Goal: Answer question/provide support

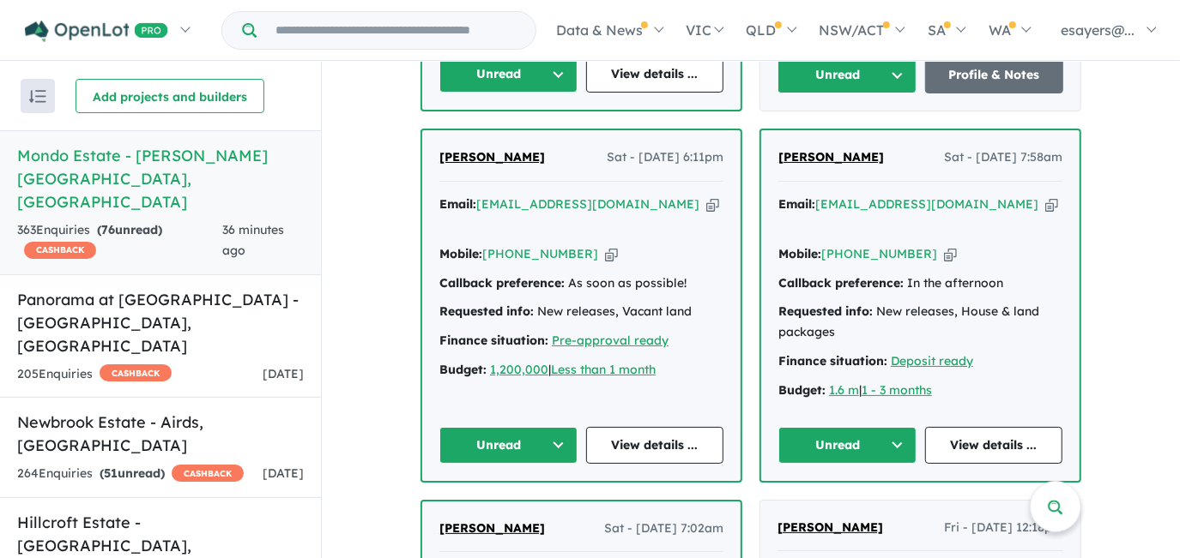
scroll to position [931, 0]
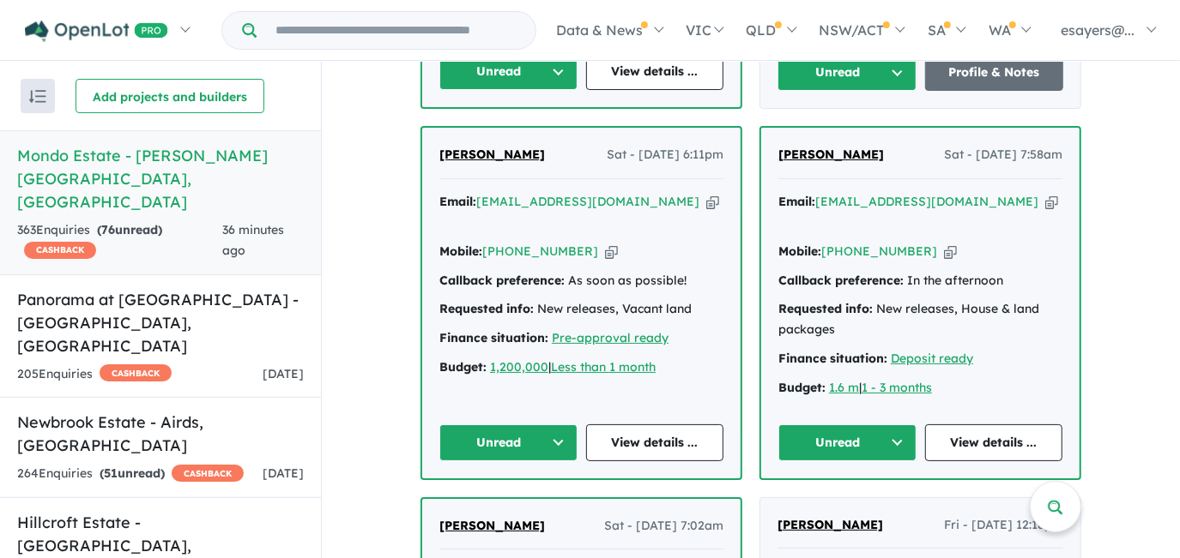
scroll to position [1086, 0]
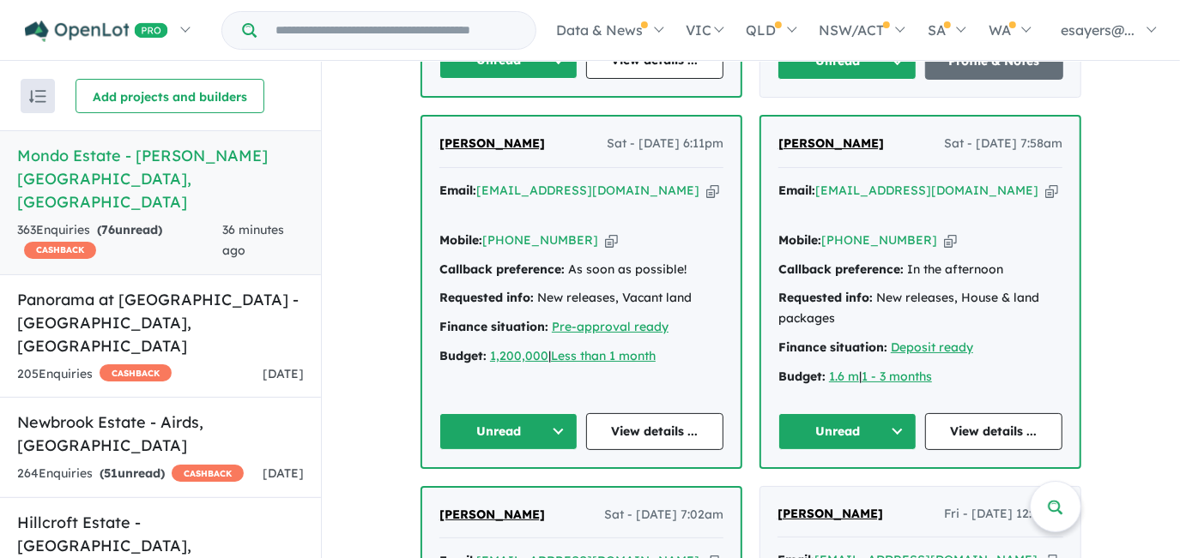
click at [530, 414] on button "Unread" at bounding box center [508, 432] width 138 height 37
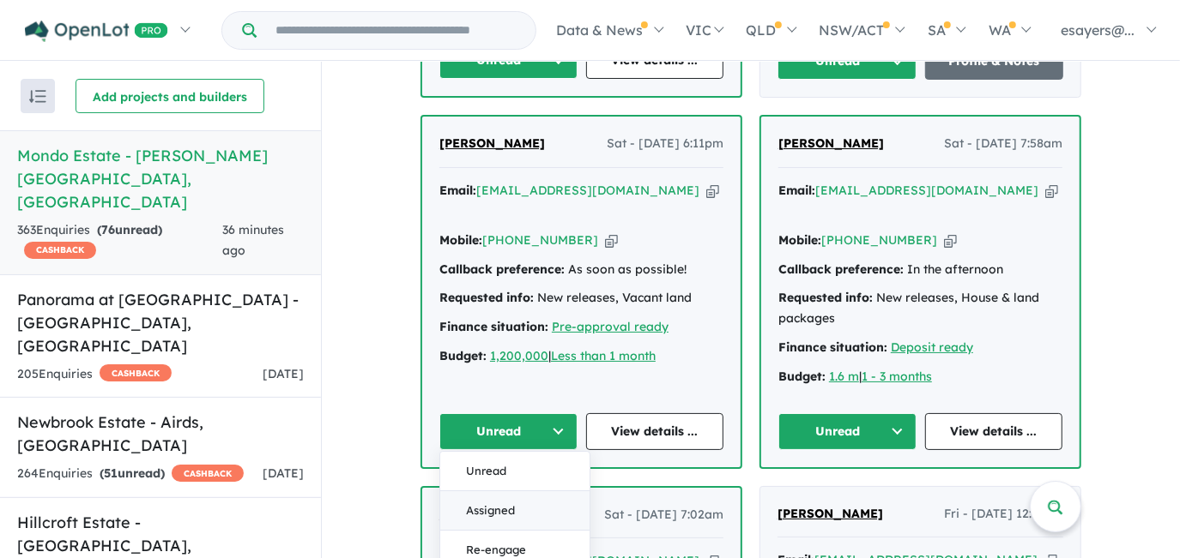
click at [532, 492] on button "Assigned" at bounding box center [514, 511] width 149 height 39
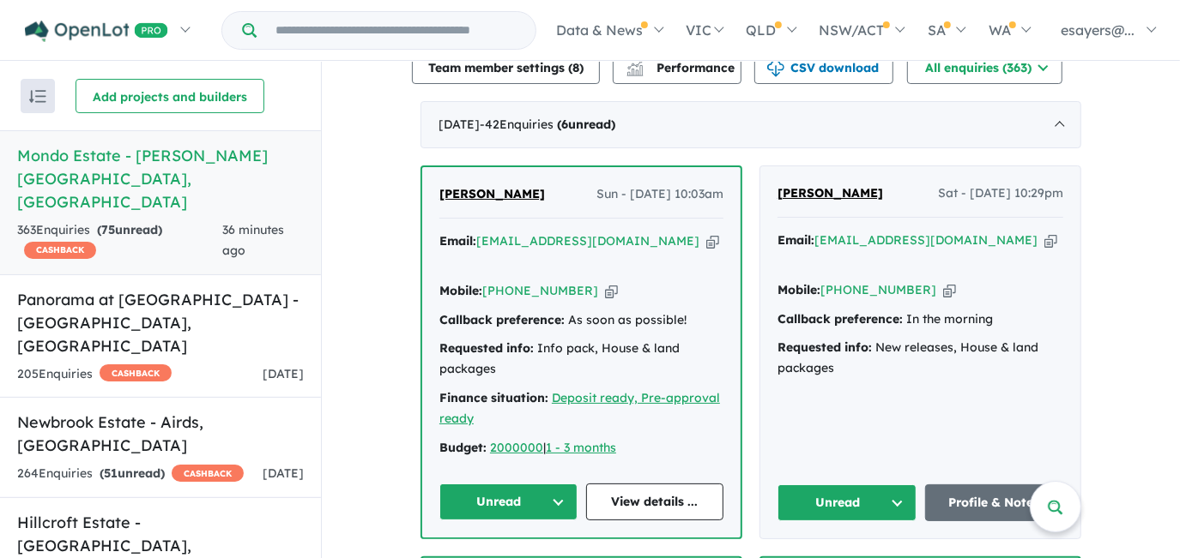
scroll to position [619, 0]
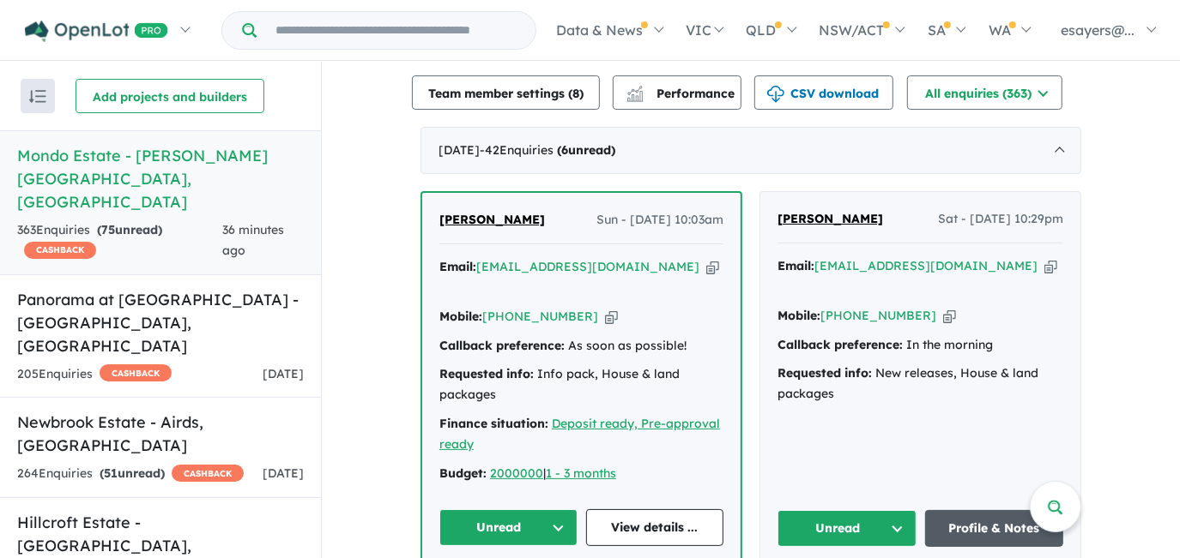
click at [956, 510] on link "Profile & Notes" at bounding box center [994, 528] width 139 height 37
click at [816, 510] on button "Unread" at bounding box center [846, 528] width 139 height 37
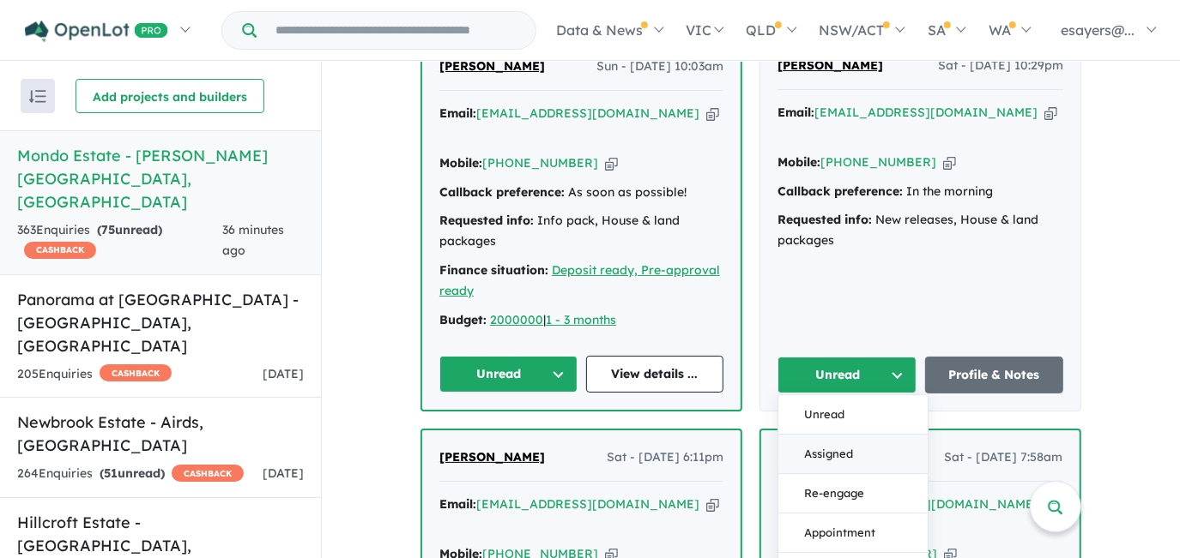
scroll to position [775, 0]
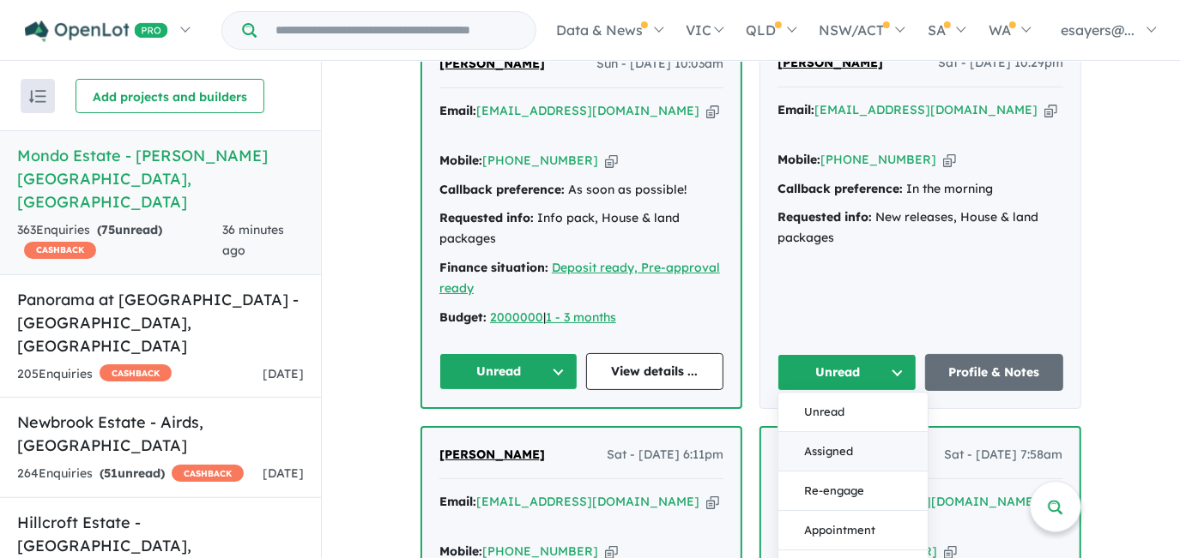
click at [832, 433] on button "Assigned" at bounding box center [852, 452] width 149 height 39
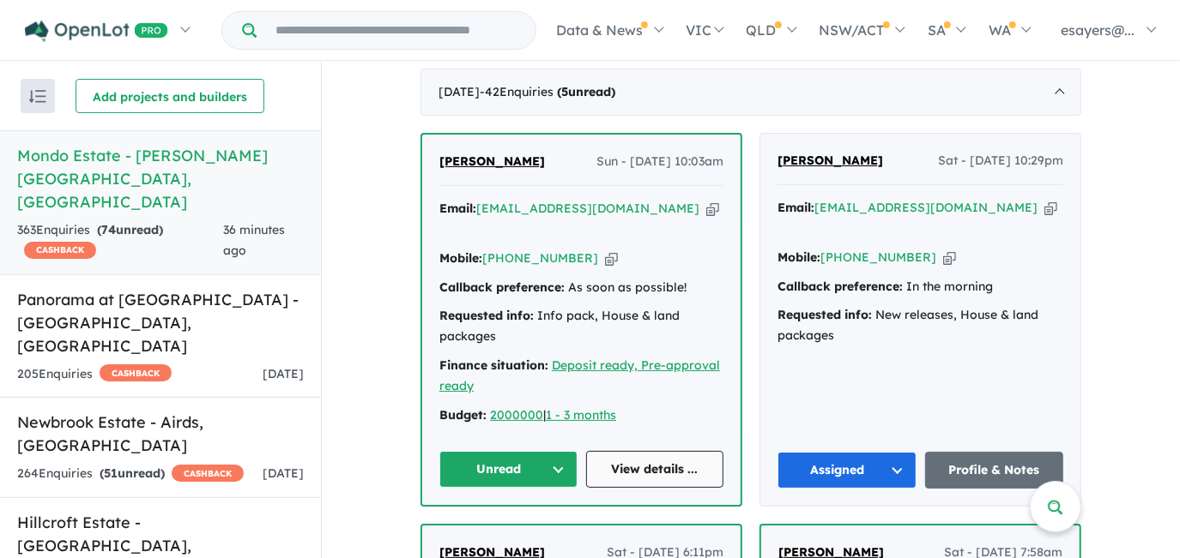
scroll to position [697, 0]
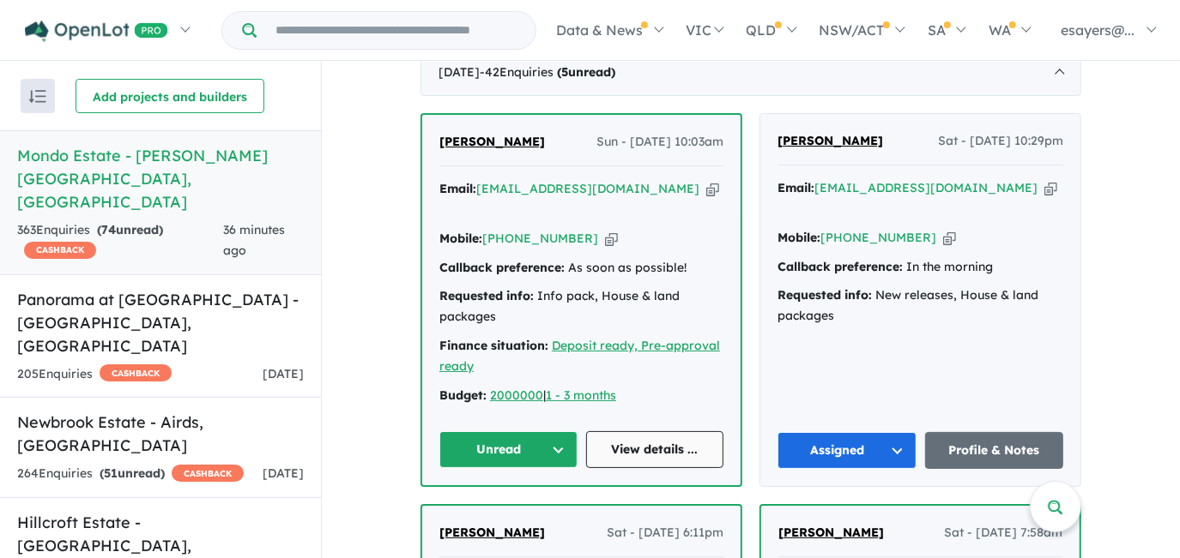
click at [643, 432] on link "View details ..." at bounding box center [655, 450] width 138 height 37
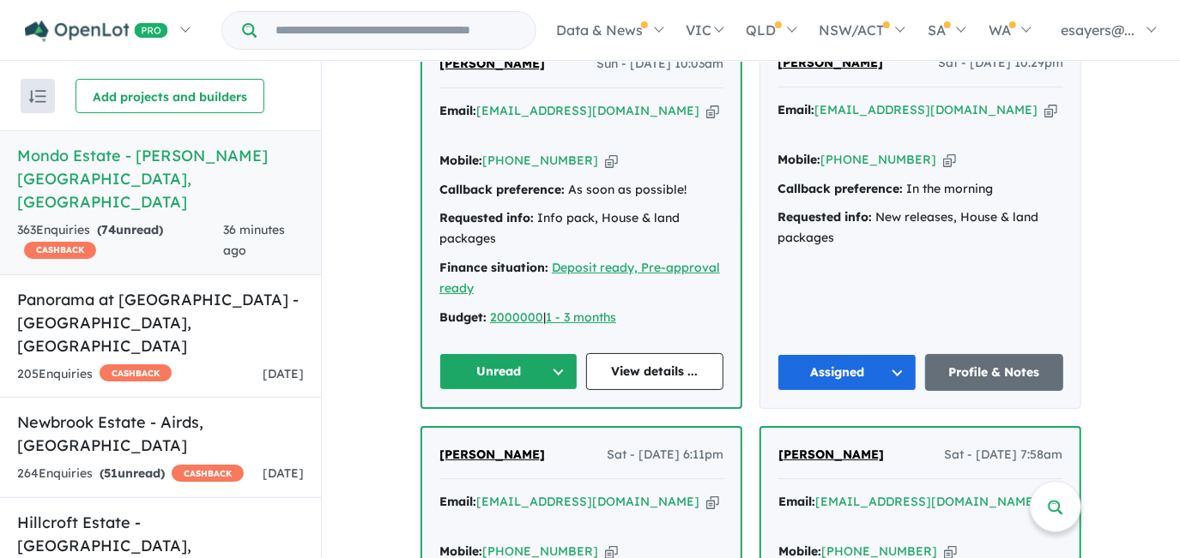
click at [519, 353] on button "Unread" at bounding box center [508, 371] width 138 height 37
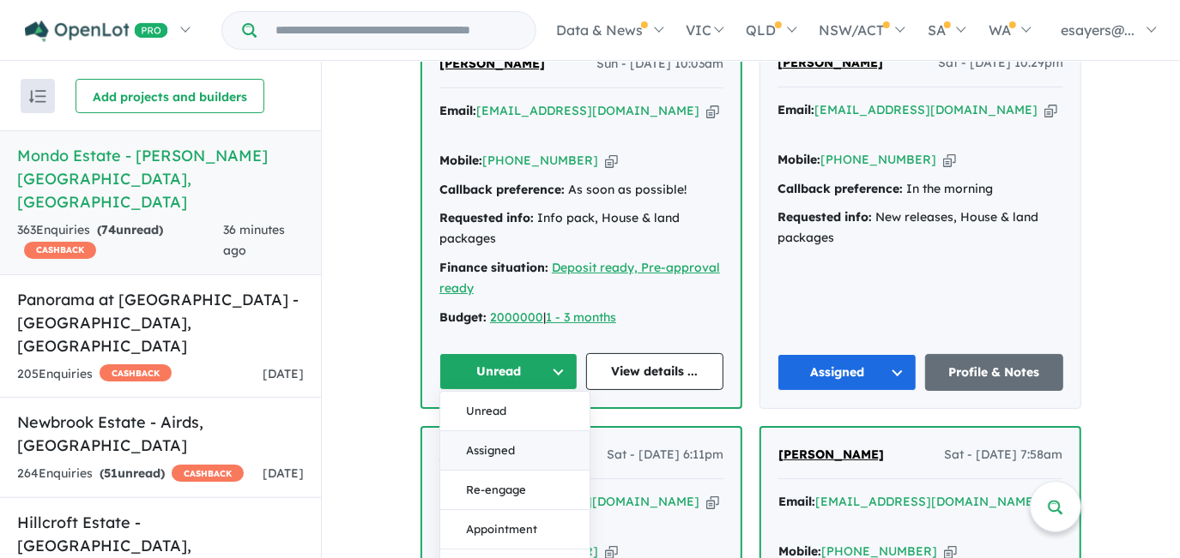
click at [523, 432] on button "Assigned" at bounding box center [514, 451] width 149 height 39
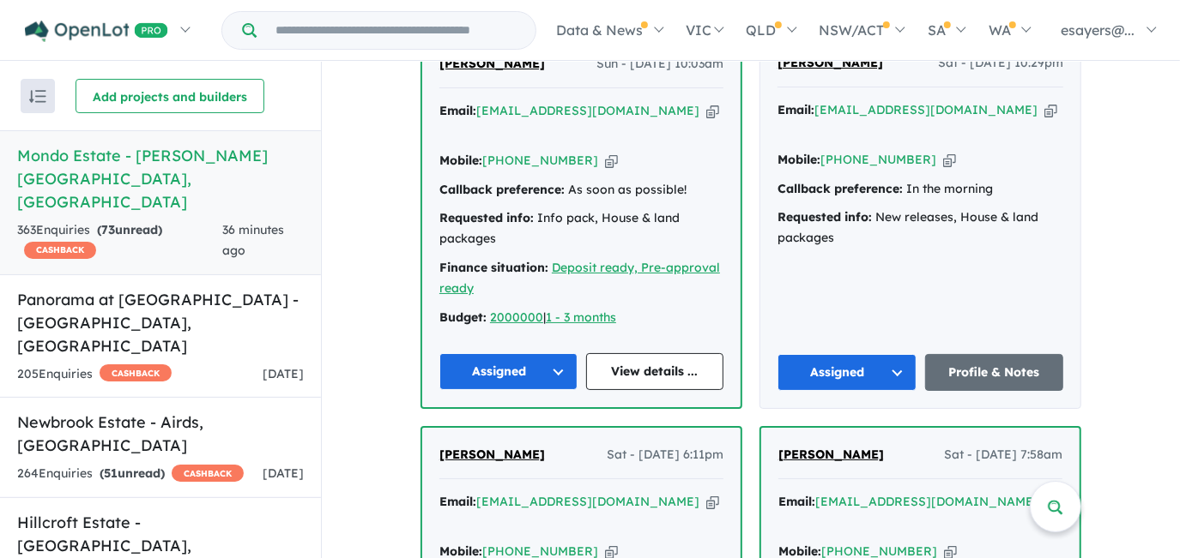
scroll to position [1009, 0]
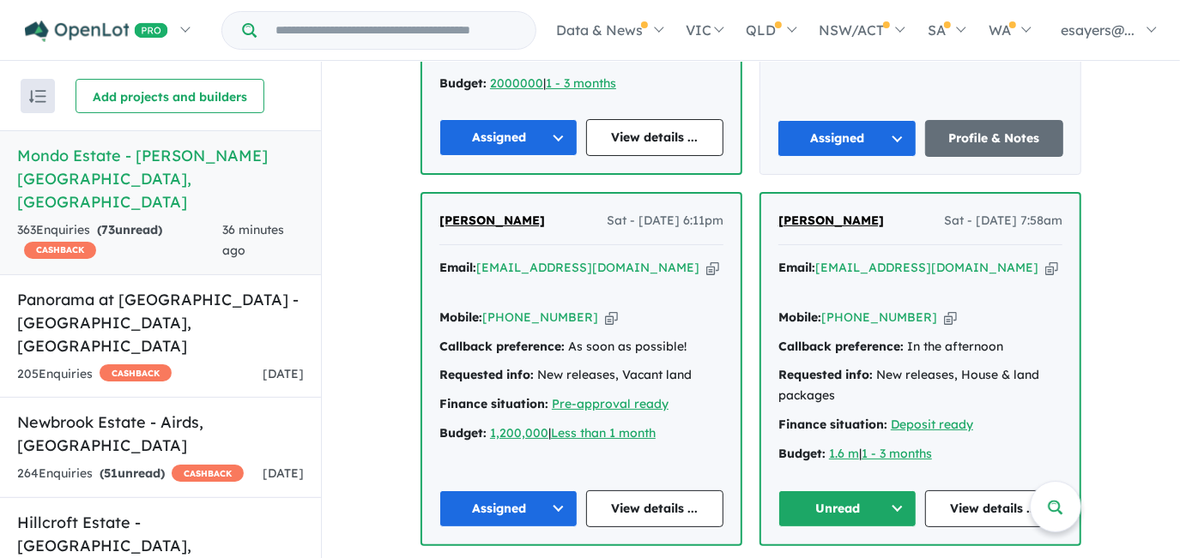
click at [523, 491] on button "Assigned" at bounding box center [508, 509] width 138 height 37
click at [842, 491] on button "Unread" at bounding box center [847, 509] width 138 height 37
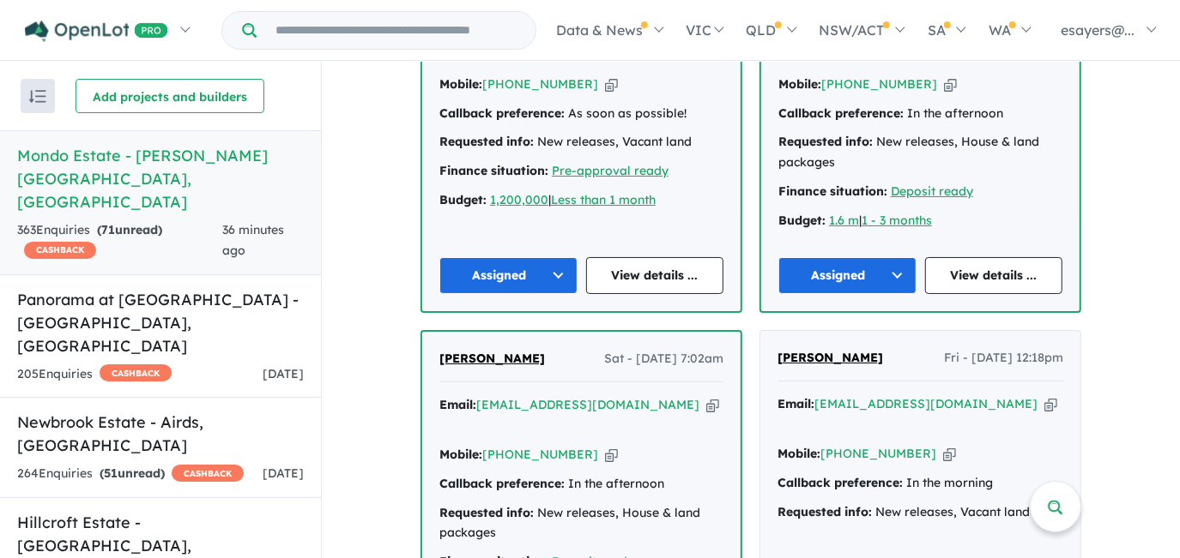
scroll to position [1398, 0]
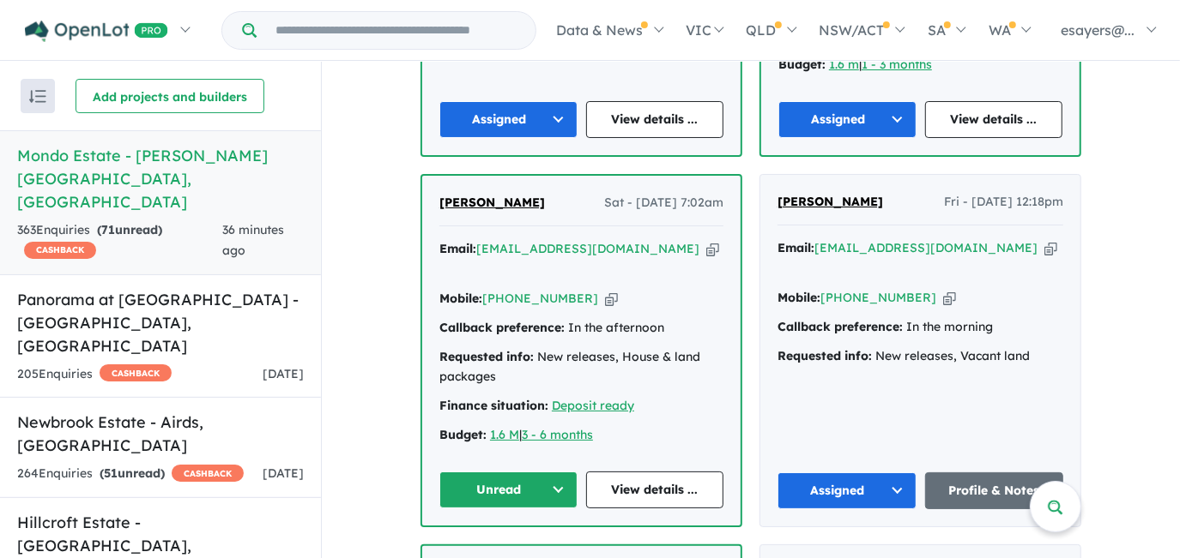
click at [516, 472] on button "Unread" at bounding box center [508, 490] width 138 height 37
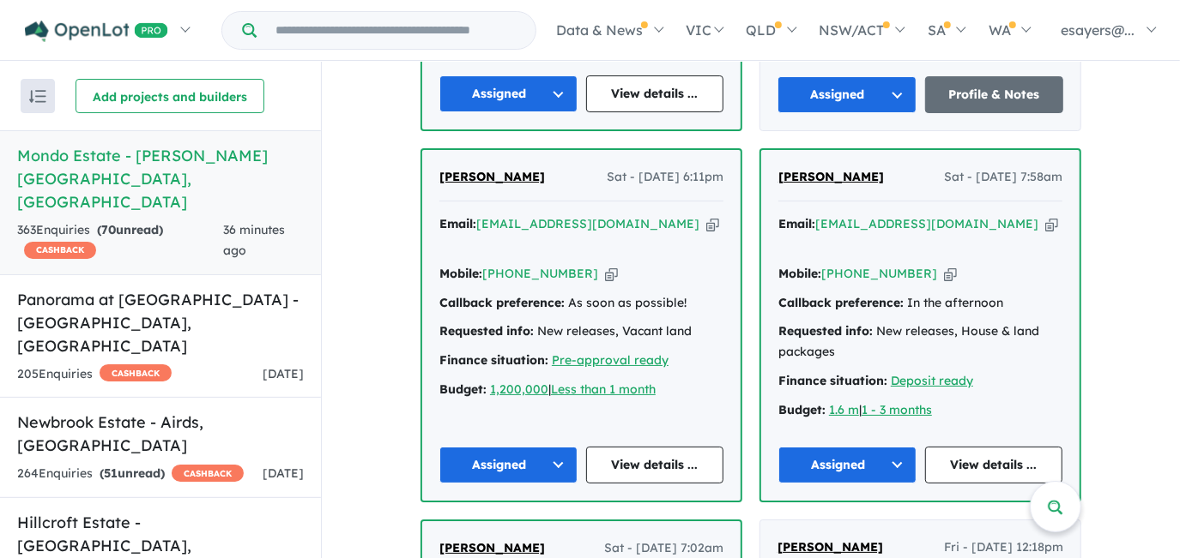
scroll to position [931, 0]
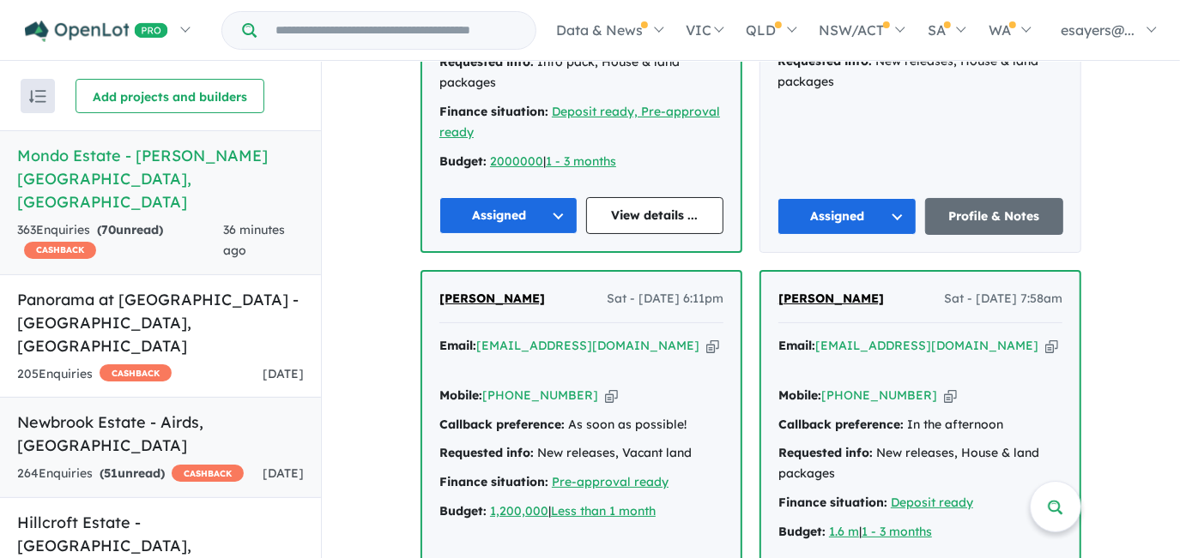
click at [118, 411] on h5 "Newbrook Estate - Airds , NSW" at bounding box center [160, 434] width 287 height 46
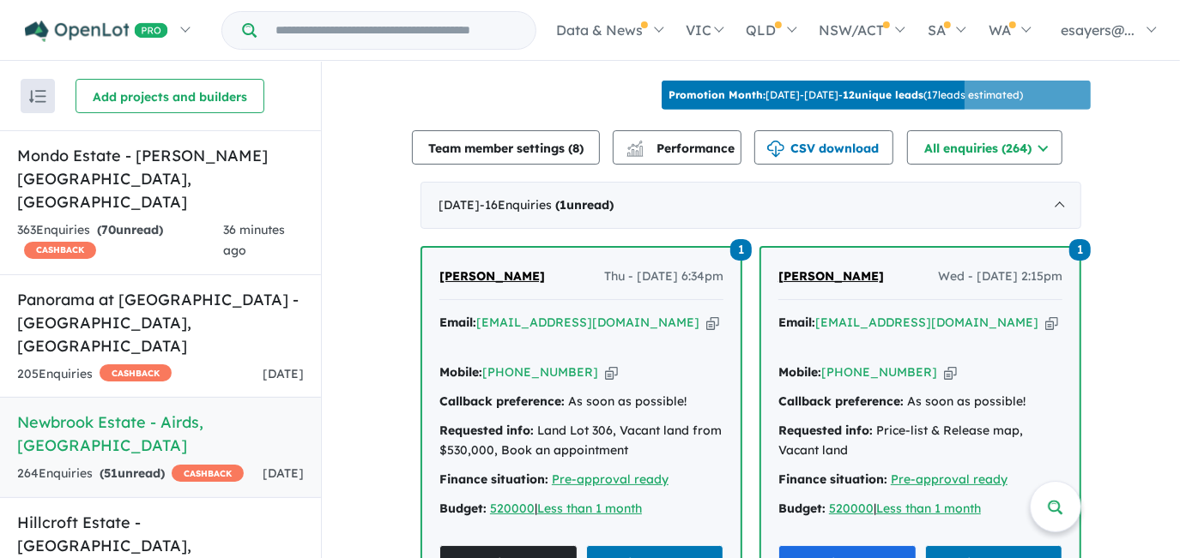
scroll to position [697, 0]
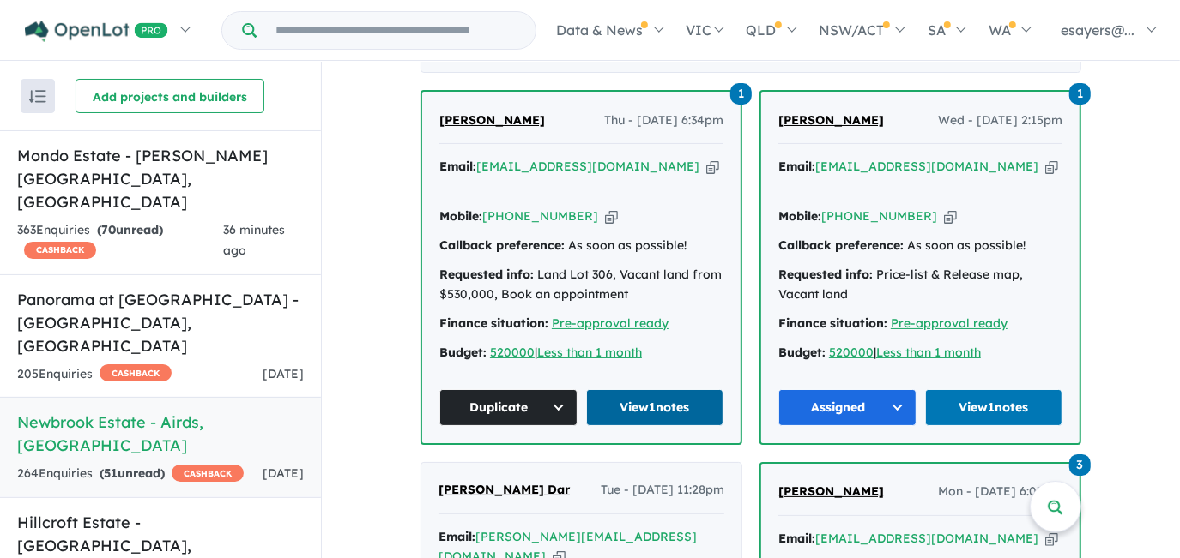
click at [638, 408] on link "View 1 notes" at bounding box center [655, 407] width 138 height 37
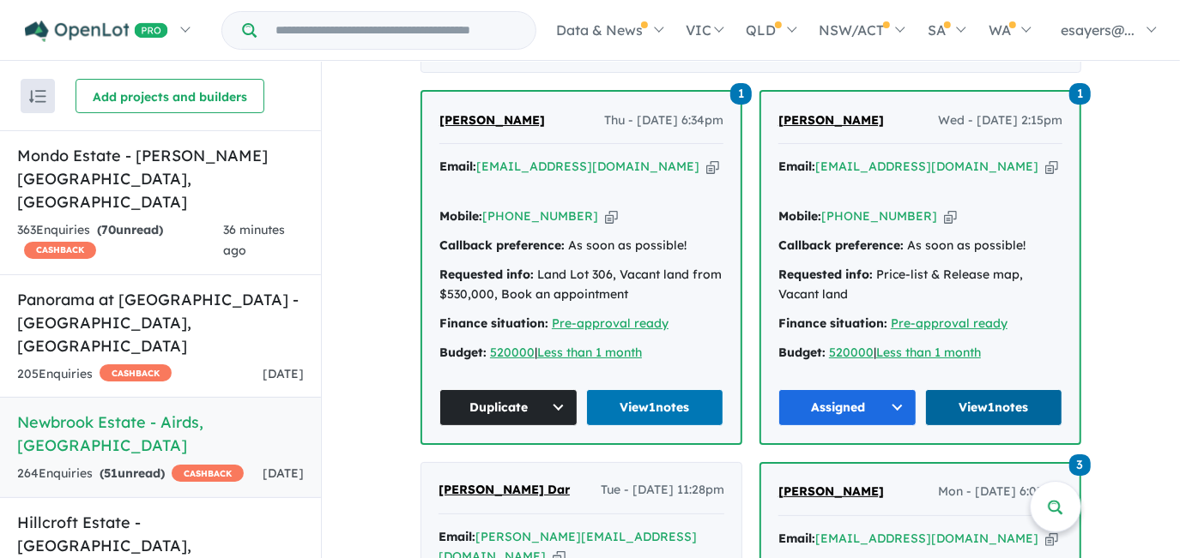
click at [939, 389] on link "View 1 notes" at bounding box center [994, 407] width 138 height 37
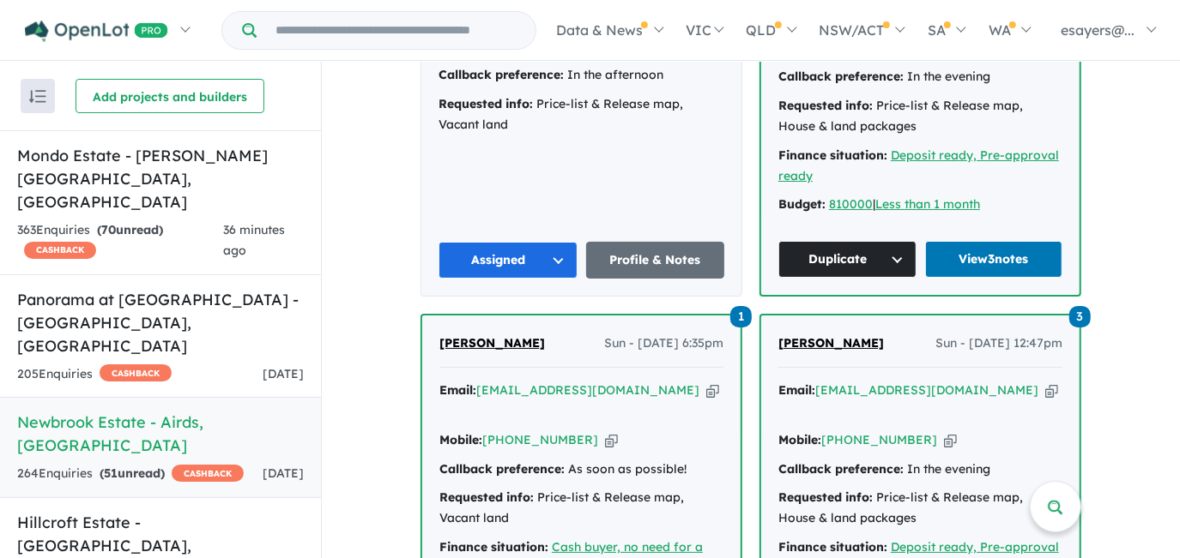
scroll to position [1242, 0]
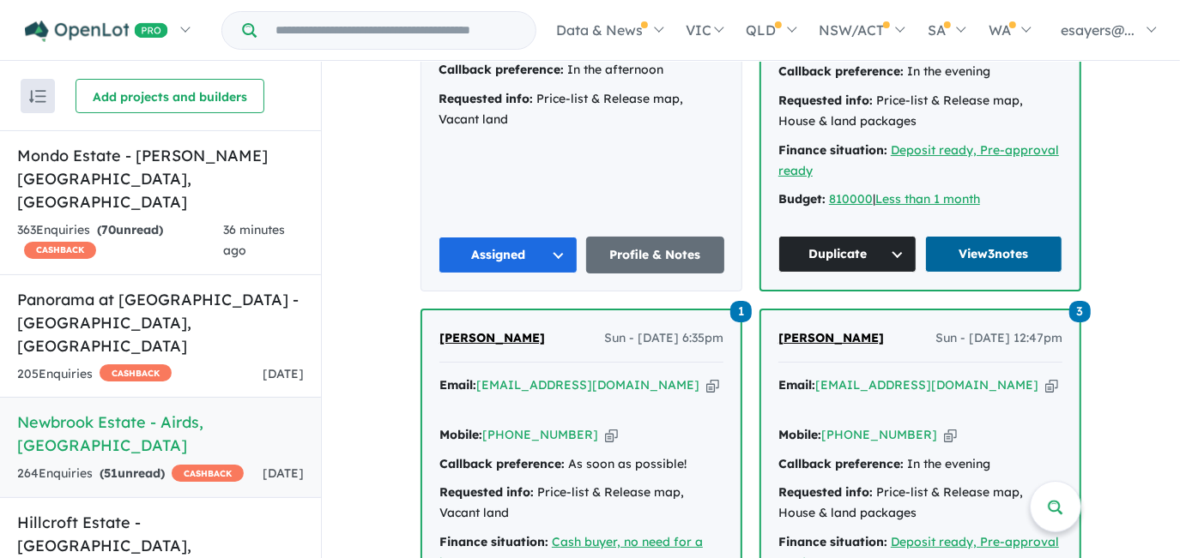
click at [979, 236] on link "View 3 notes" at bounding box center [994, 254] width 138 height 37
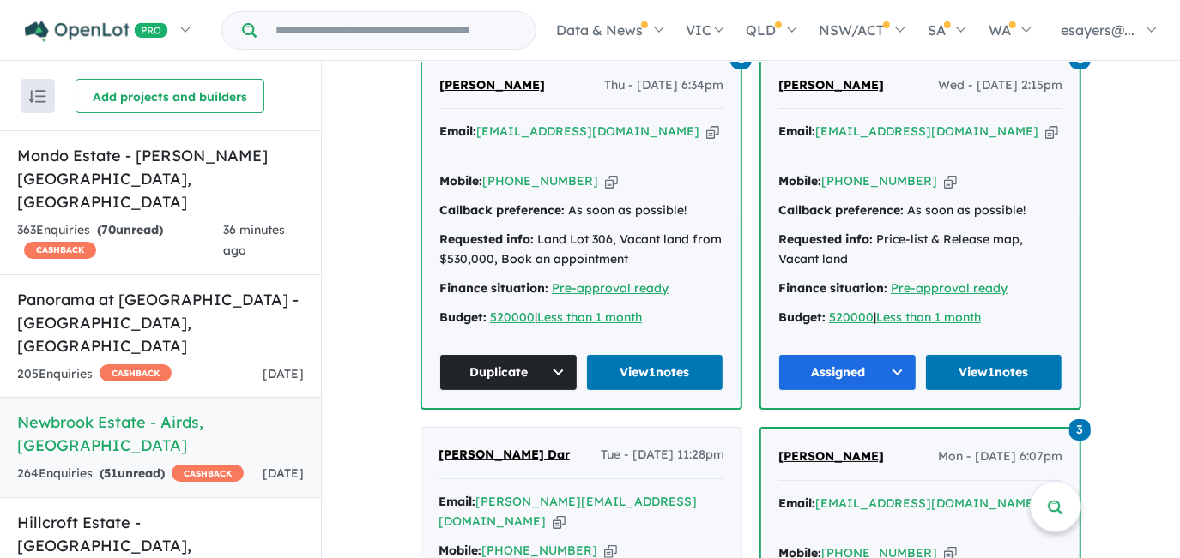
scroll to position [697, 0]
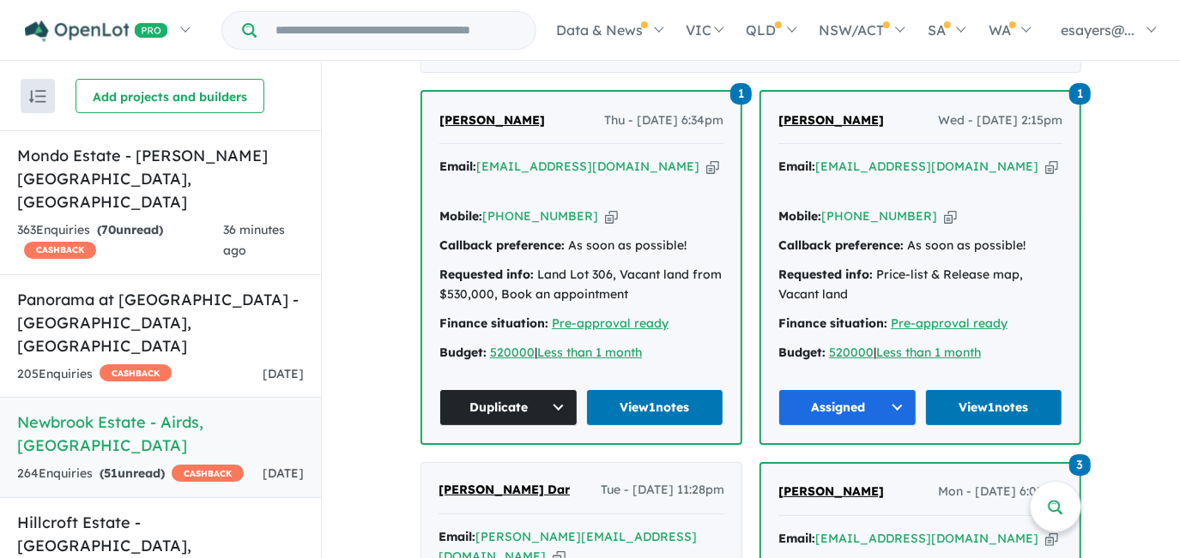
click at [1045, 176] on icon "button" at bounding box center [1051, 167] width 13 height 18
click at [969, 410] on link "View 1 notes" at bounding box center [994, 407] width 138 height 37
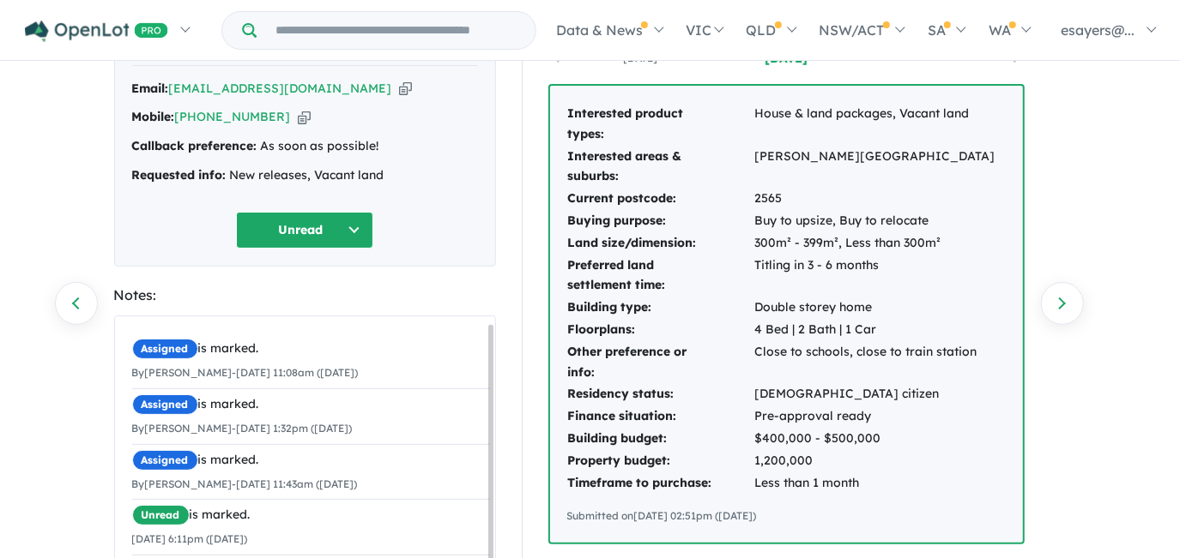
scroll to position [77, 0]
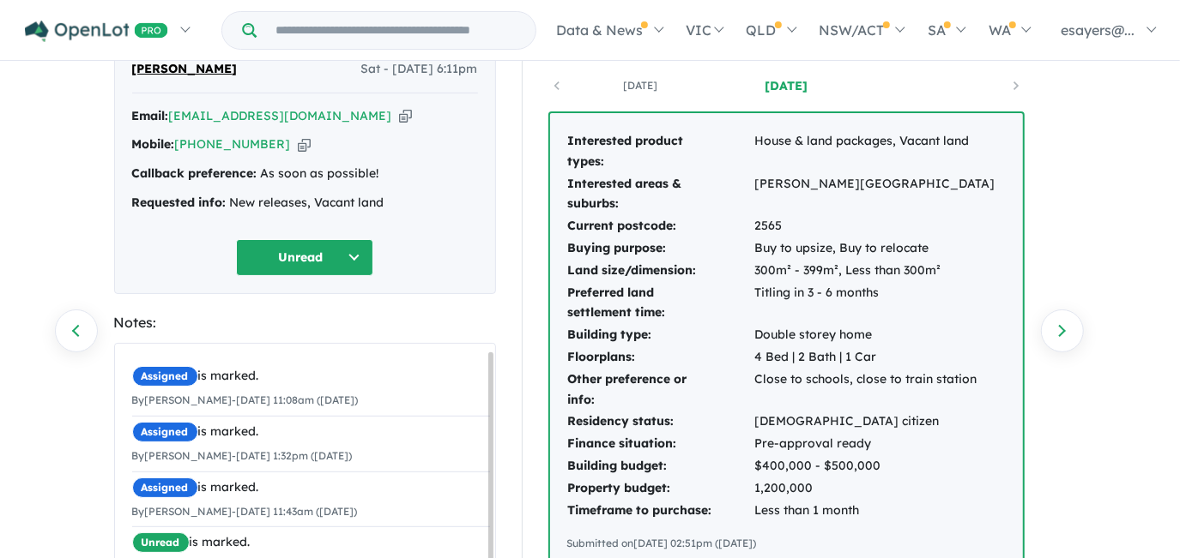
click at [399, 112] on icon "button" at bounding box center [405, 116] width 13 height 18
click at [399, 117] on icon "button" at bounding box center [405, 116] width 13 height 18
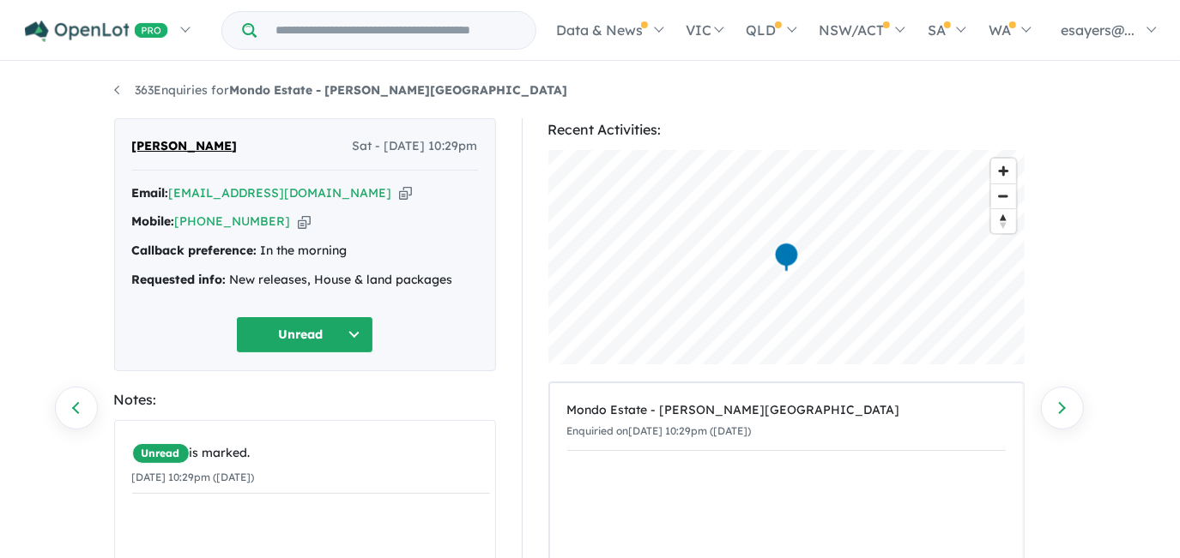
click at [399, 196] on icon "button" at bounding box center [405, 193] width 13 height 18
click at [399, 191] on icon "button" at bounding box center [405, 193] width 13 height 18
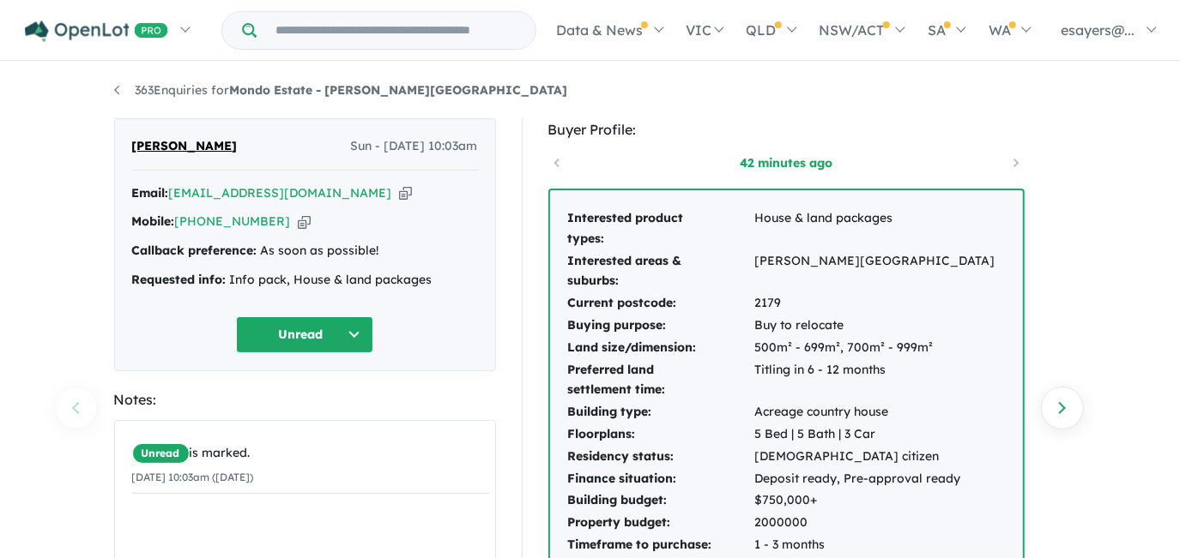
click at [399, 194] on icon "button" at bounding box center [405, 193] width 13 height 18
click at [399, 190] on icon "button" at bounding box center [405, 193] width 13 height 18
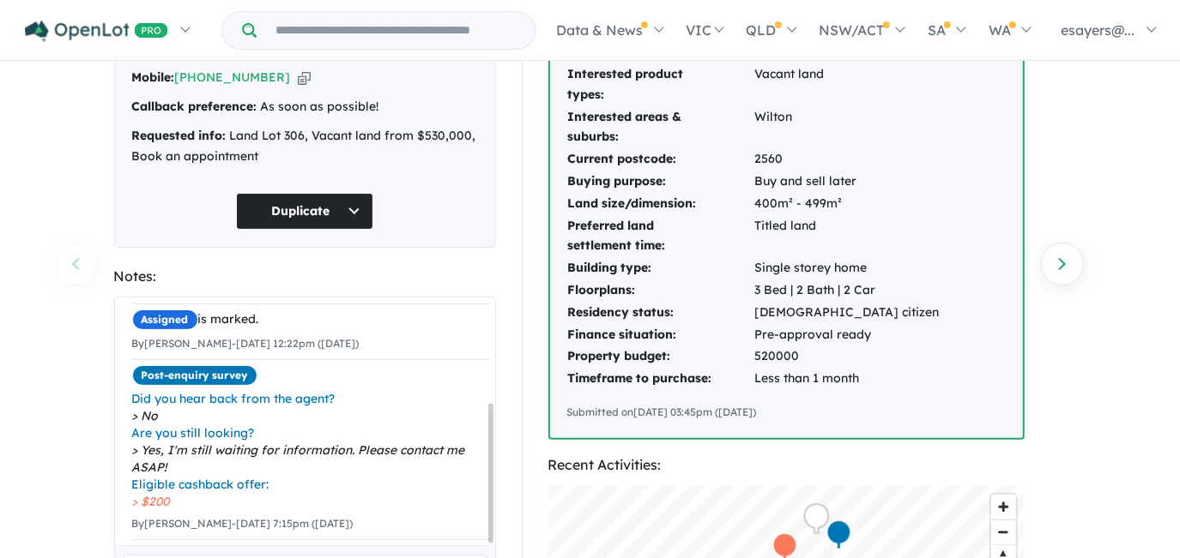
scroll to position [233, 0]
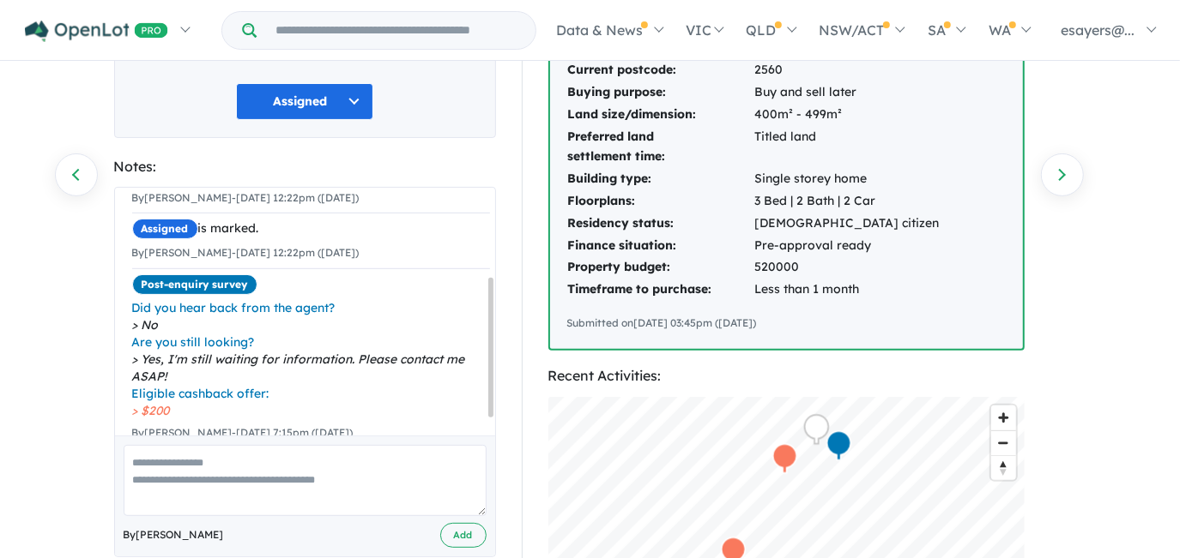
scroll to position [187, 0]
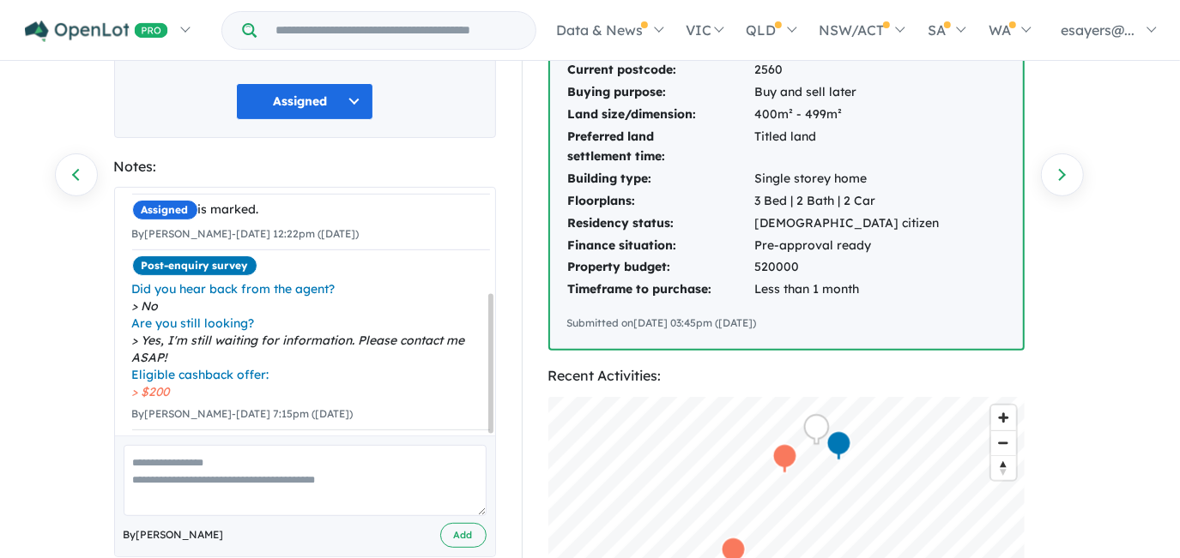
drag, startPoint x: 489, startPoint y: 261, endPoint x: 478, endPoint y: 406, distance: 145.4
click at [478, 406] on div "Unread is marked. [DATE] 2:15pm ([DATE]) Assigned is marked. By [PERSON_NAME] -…" at bounding box center [305, 312] width 380 height 248
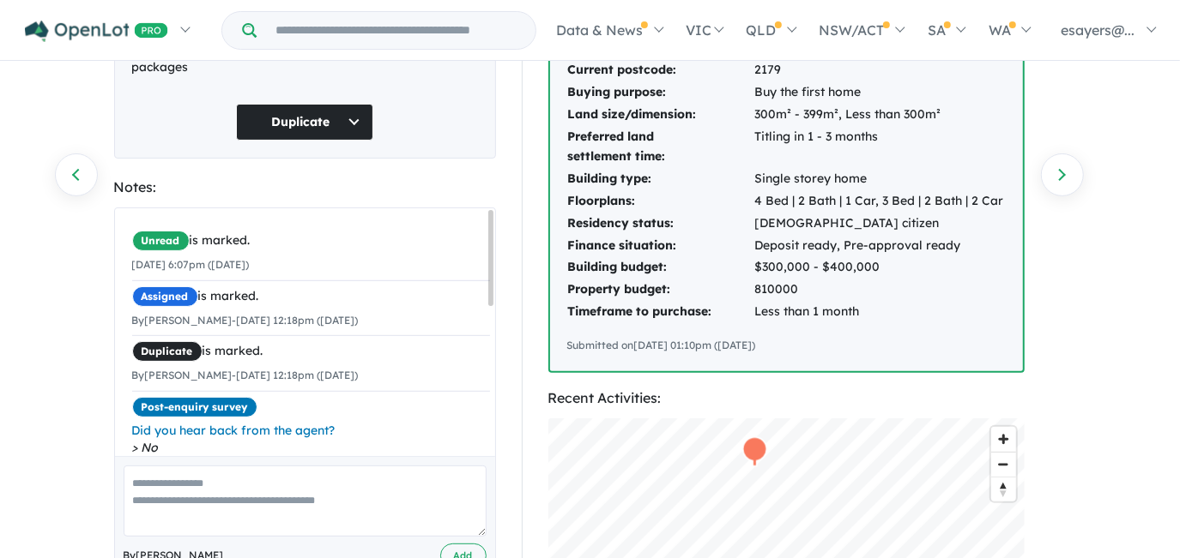
drag, startPoint x: 490, startPoint y: 287, endPoint x: 457, endPoint y: 162, distance: 129.4
click at [490, 279] on div at bounding box center [490, 258] width 5 height 96
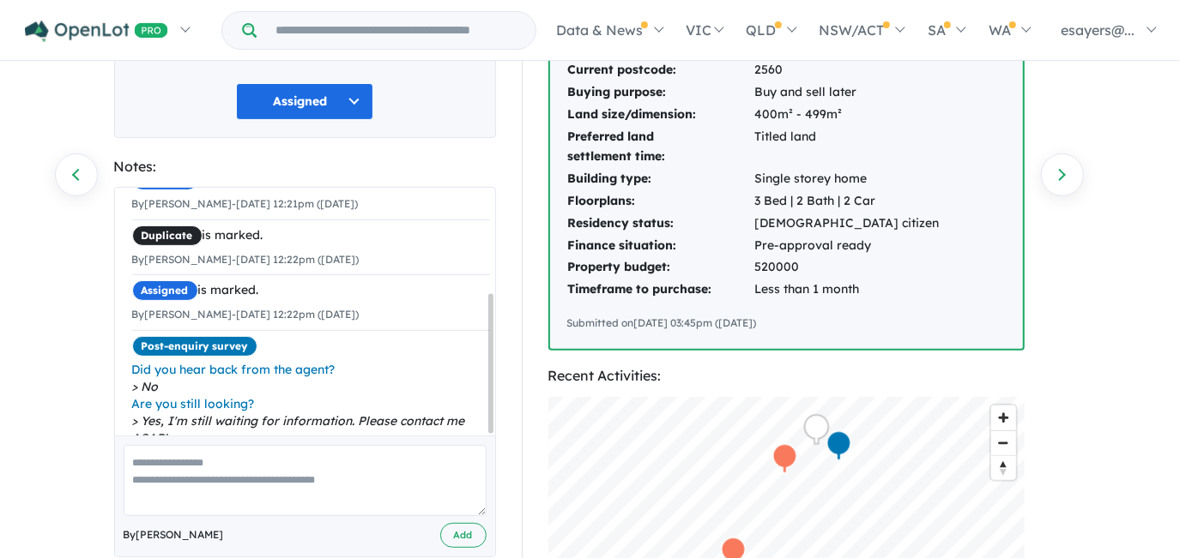
scroll to position [187, 0]
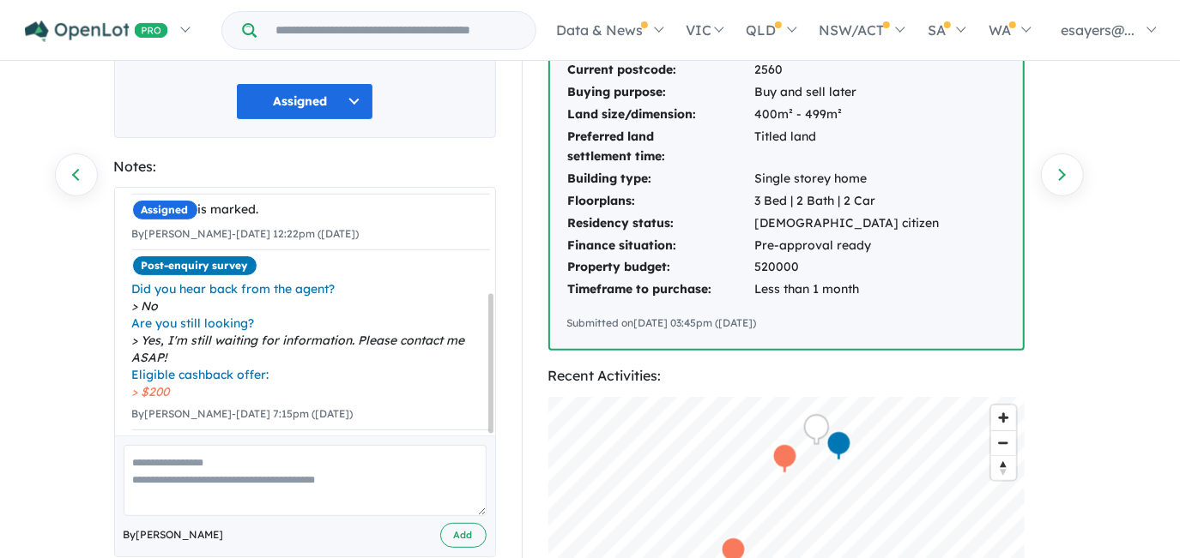
click at [214, 489] on textarea at bounding box center [305, 480] width 363 height 71
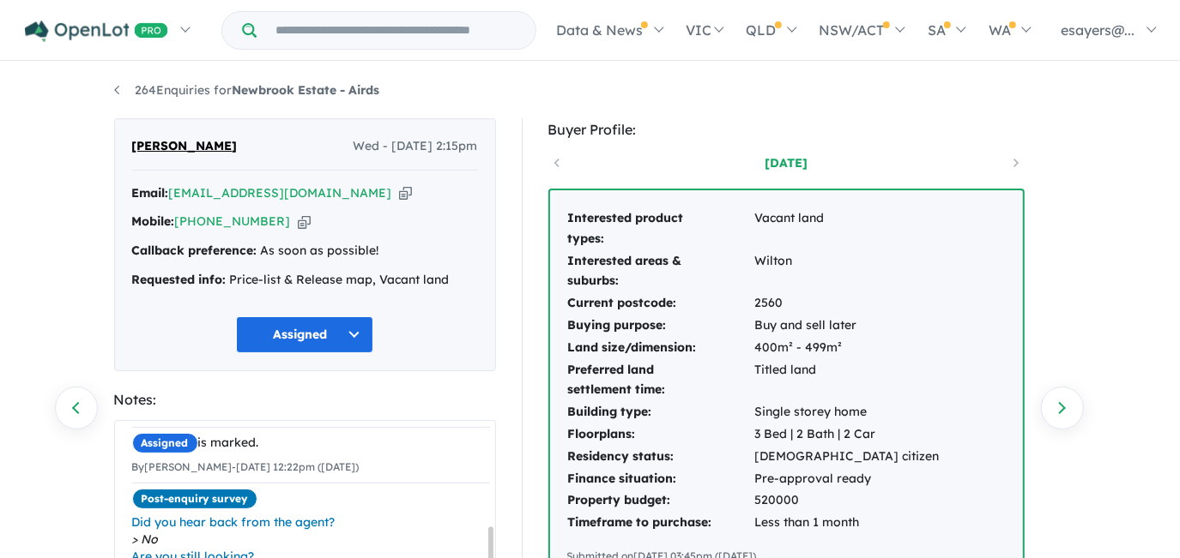
scroll to position [233, 0]
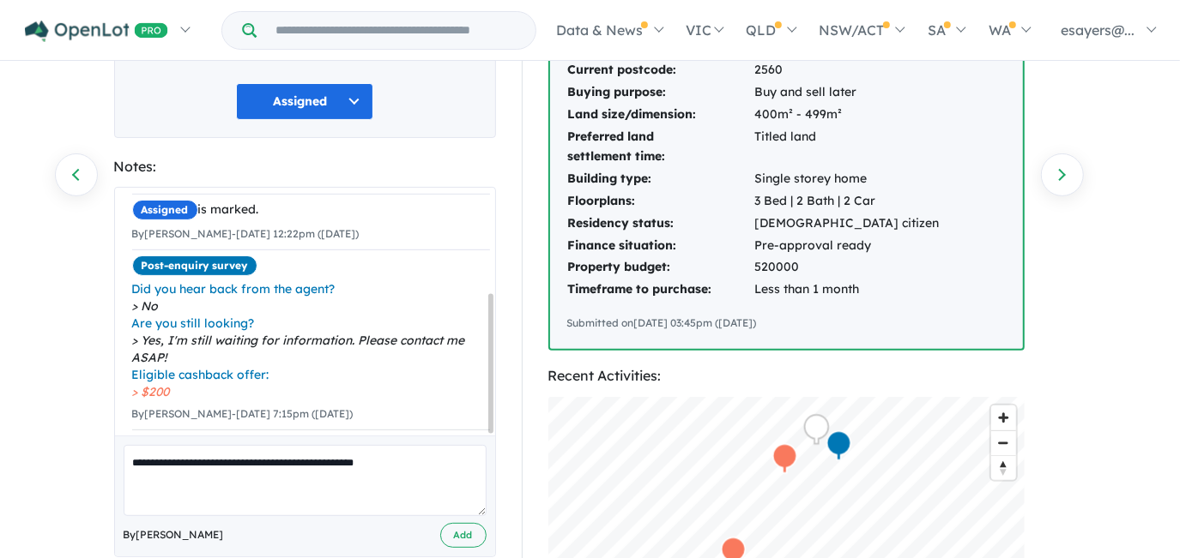
click at [1075, 374] on div "Buyer Profile: [DATE] Interested product types: Vacant land Interested areas & …" at bounding box center [794, 420] width 570 height 1070
click at [400, 467] on textarea "**********" at bounding box center [305, 480] width 363 height 71
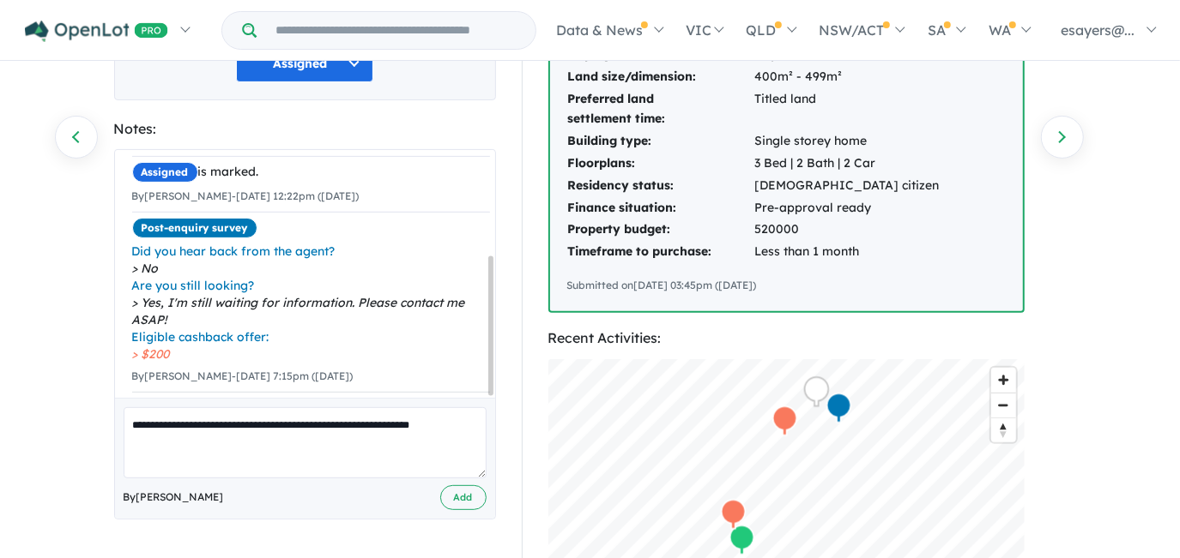
scroll to position [546, 0]
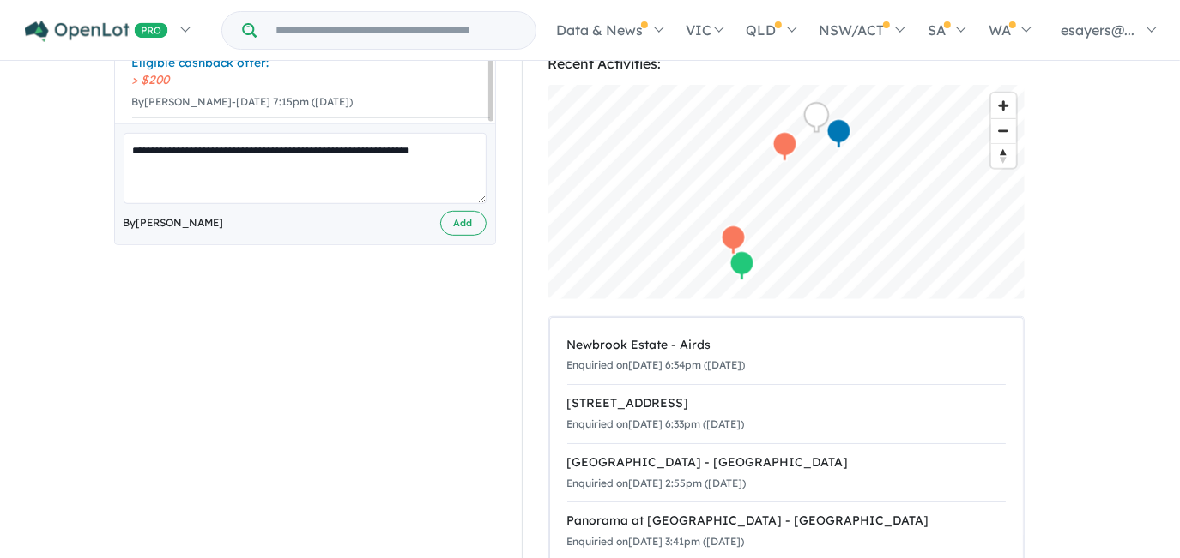
click at [329, 148] on textarea "**********" at bounding box center [305, 168] width 363 height 71
type textarea "**********"
click at [458, 217] on button "Add" at bounding box center [463, 223] width 46 height 25
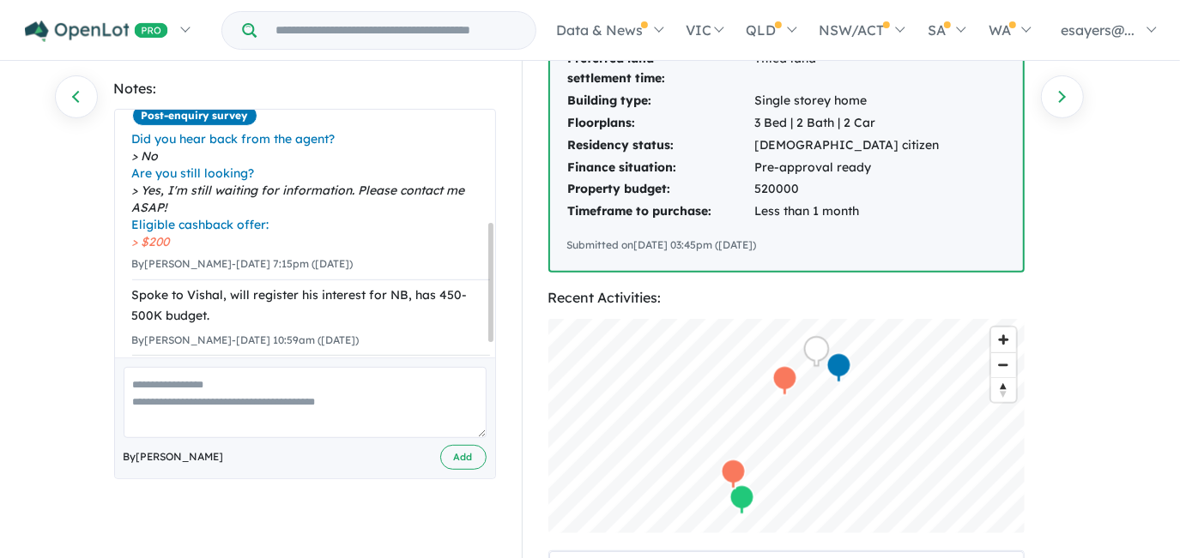
scroll to position [263, 0]
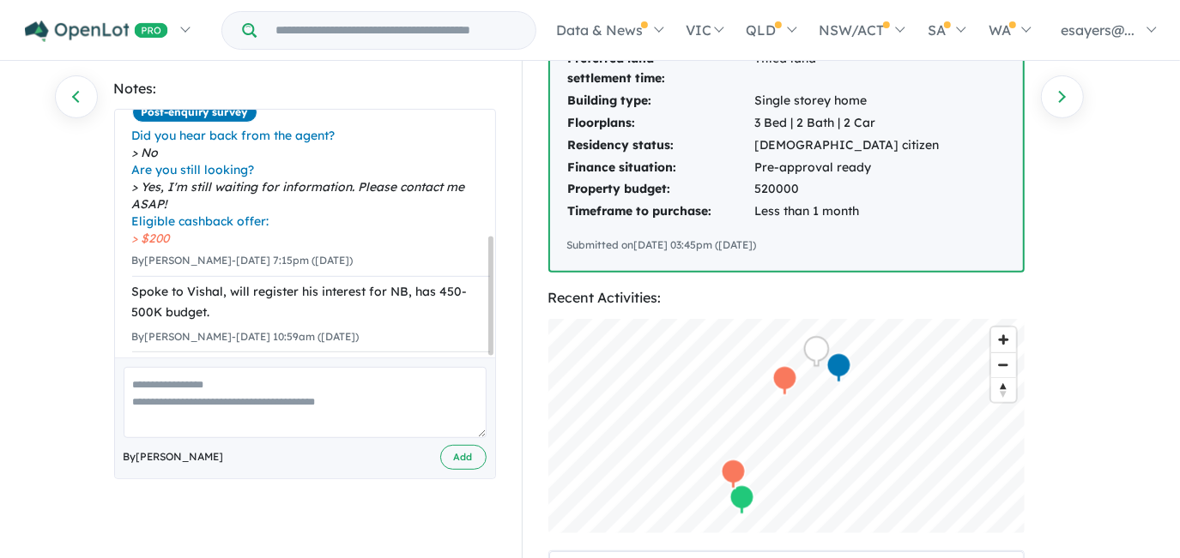
drag, startPoint x: 492, startPoint y: 133, endPoint x: 485, endPoint y: 287, distance: 154.6
click at [485, 287] on div "Unread is marked. [DATE] 2:15pm ([DATE]) Assigned is marked. By [PERSON_NAME] -…" at bounding box center [305, 234] width 380 height 248
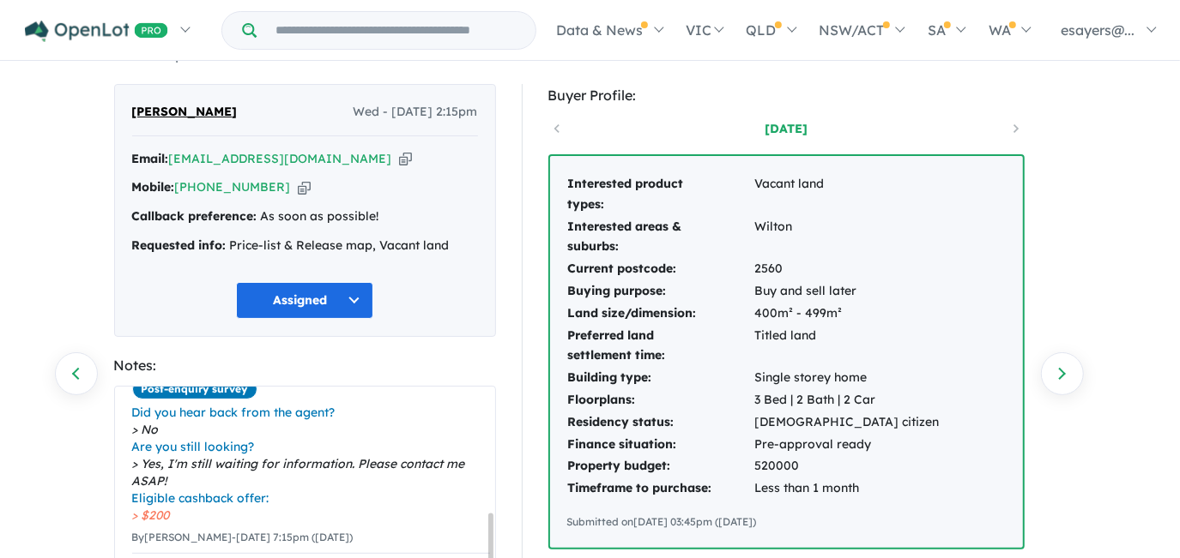
scroll to position [0, 0]
